Goal: Check status: Check status

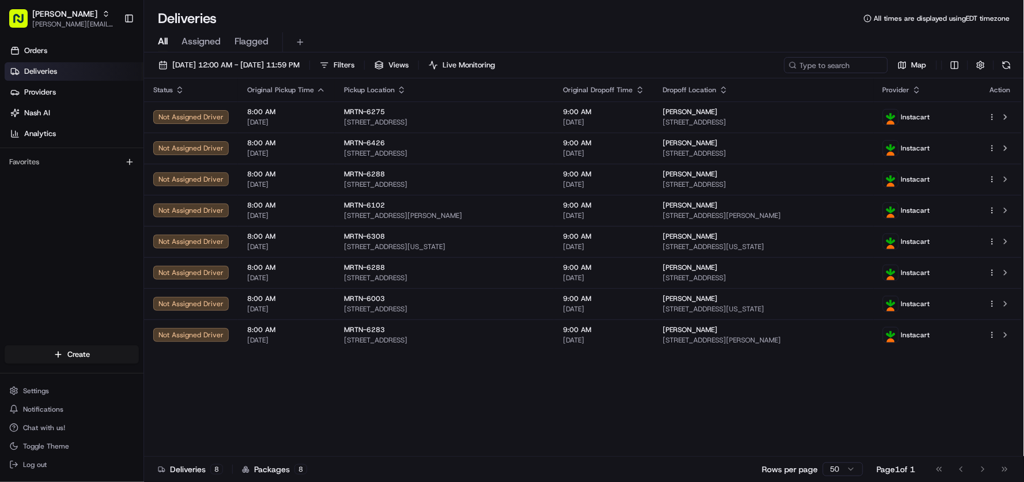
click at [44, 72] on span "Deliveries" at bounding box center [40, 71] width 33 height 10
click at [837, 64] on input at bounding box center [818, 65] width 138 height 16
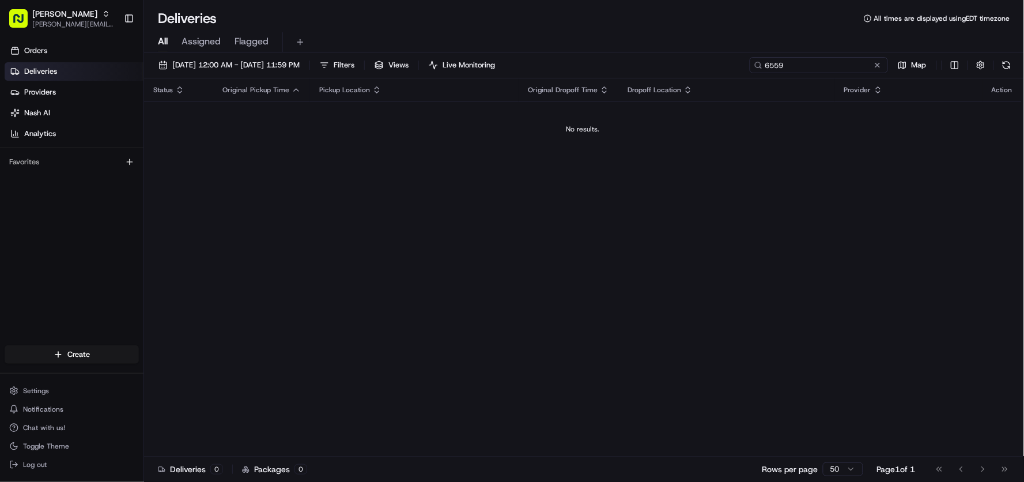
type input "6559"
click at [64, 225] on div "Orders Deliveries Providers [PERSON_NAME] Analytics Favorites" at bounding box center [71, 194] width 143 height 315
